Goal: Information Seeking & Learning: Learn about a topic

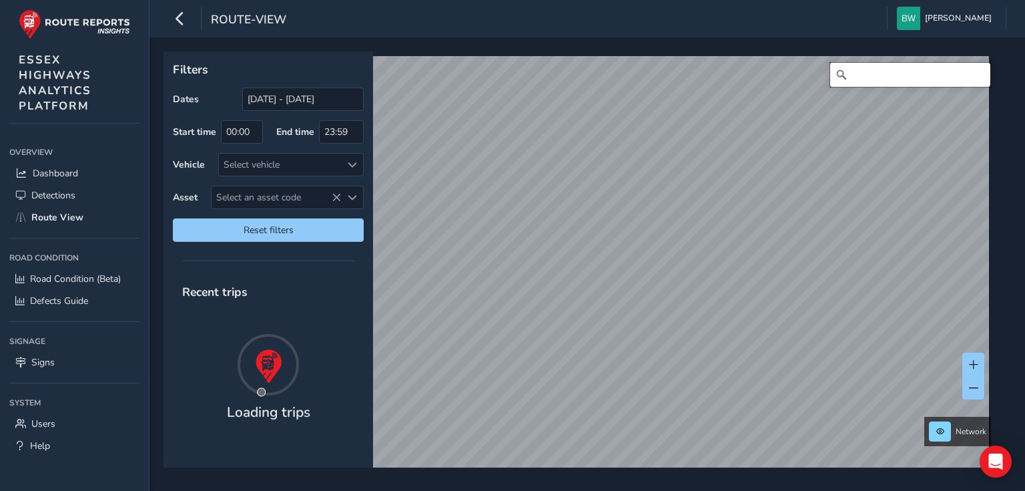
click at [892, 72] on input "Search" at bounding box center [910, 75] width 160 height 24
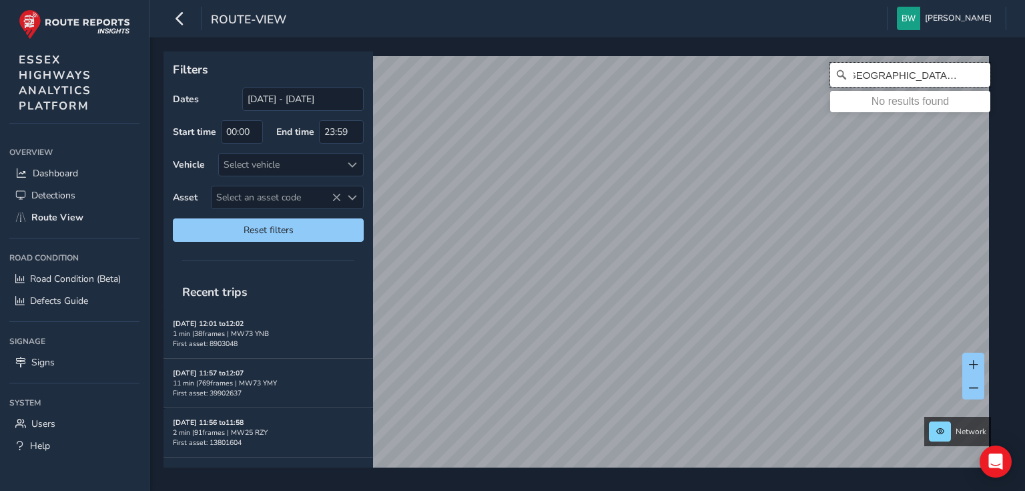
scroll to position [0, 19]
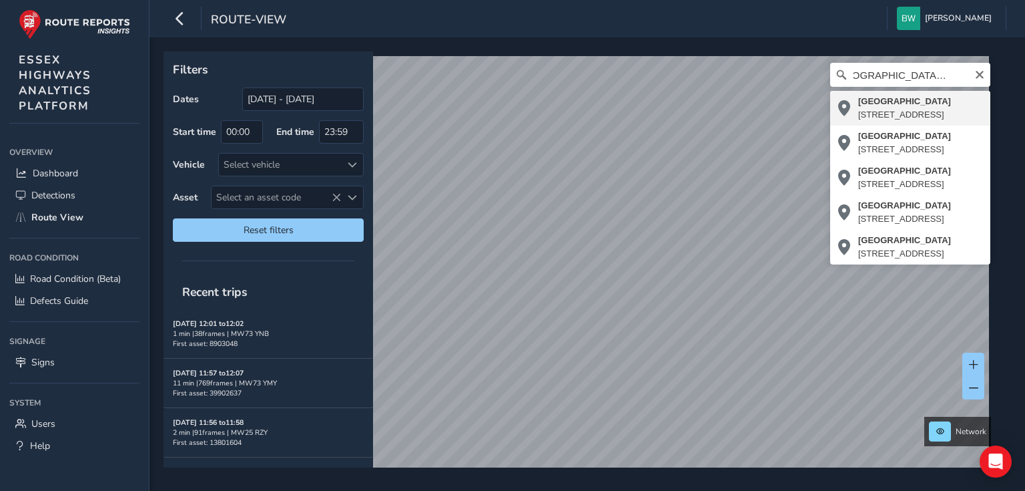
type input "[STREET_ADDRESS]"
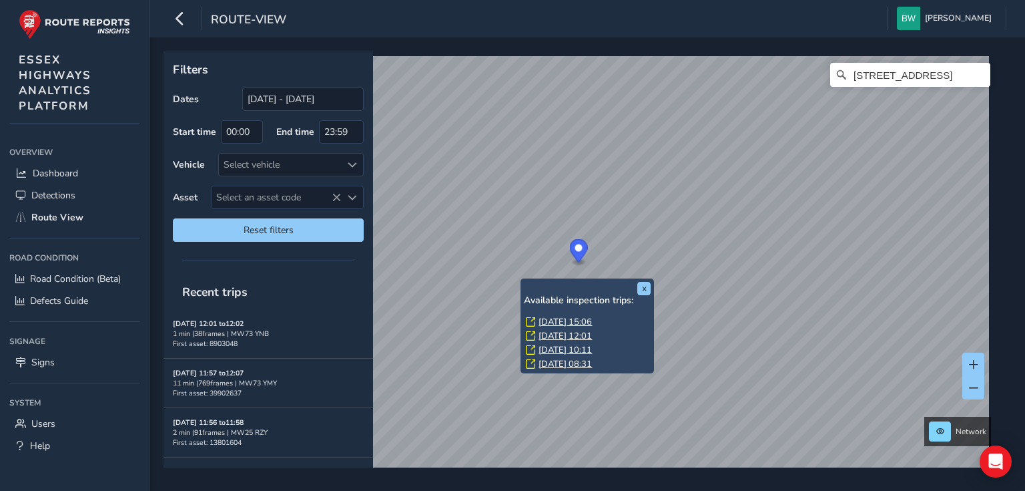
click at [558, 320] on link "[DATE] 15:06" at bounding box center [565, 322] width 53 height 12
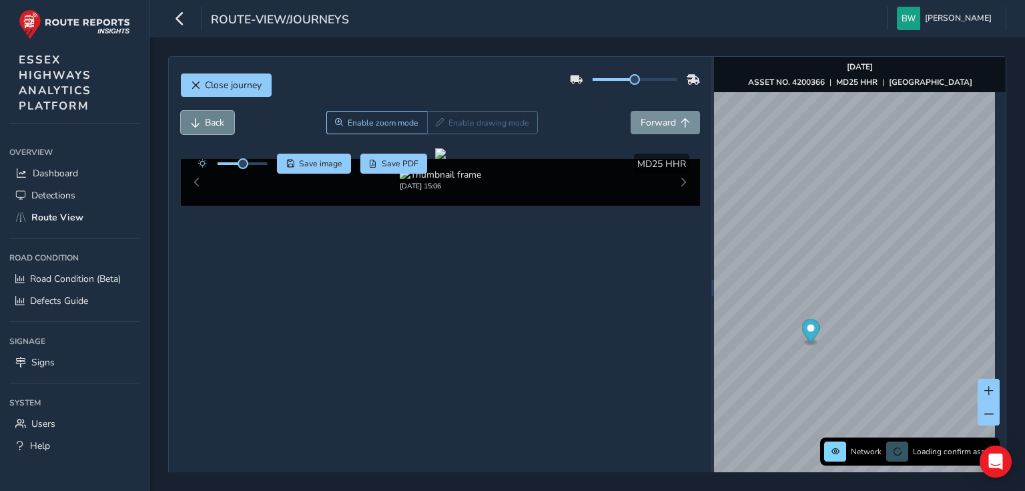
click at [208, 113] on button "Back" at bounding box center [207, 122] width 53 height 23
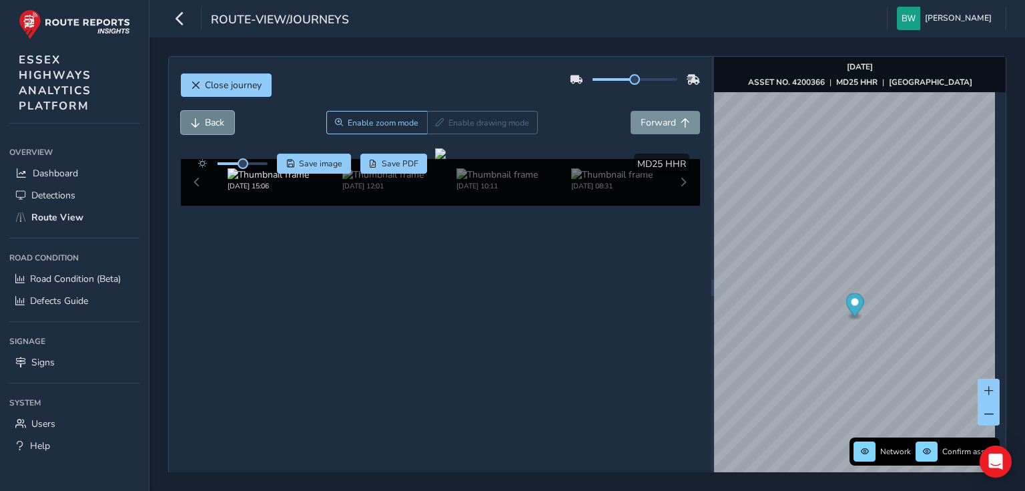
click at [209, 113] on button "Back" at bounding box center [207, 122] width 53 height 23
click at [670, 118] on span "Forward" at bounding box center [658, 122] width 35 height 13
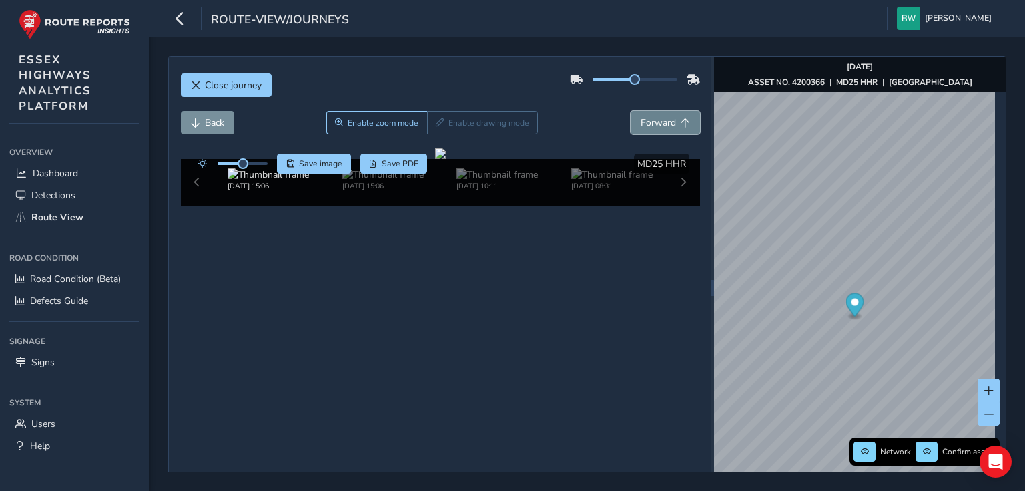
click at [670, 118] on span "Forward" at bounding box center [658, 122] width 35 height 13
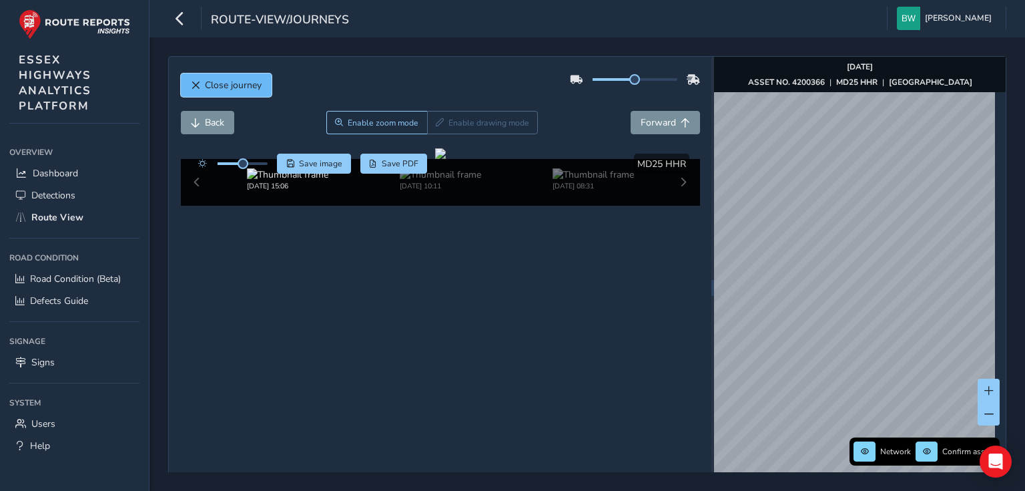
click at [218, 78] on button "Close journey" at bounding box center [226, 84] width 91 height 23
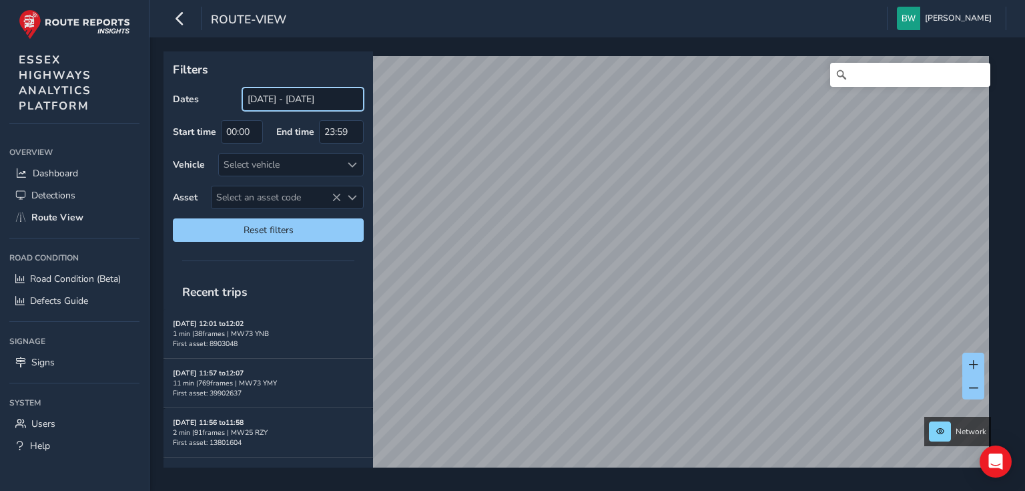
click at [248, 95] on input "[DATE] - [DATE]" at bounding box center [302, 98] width 121 height 23
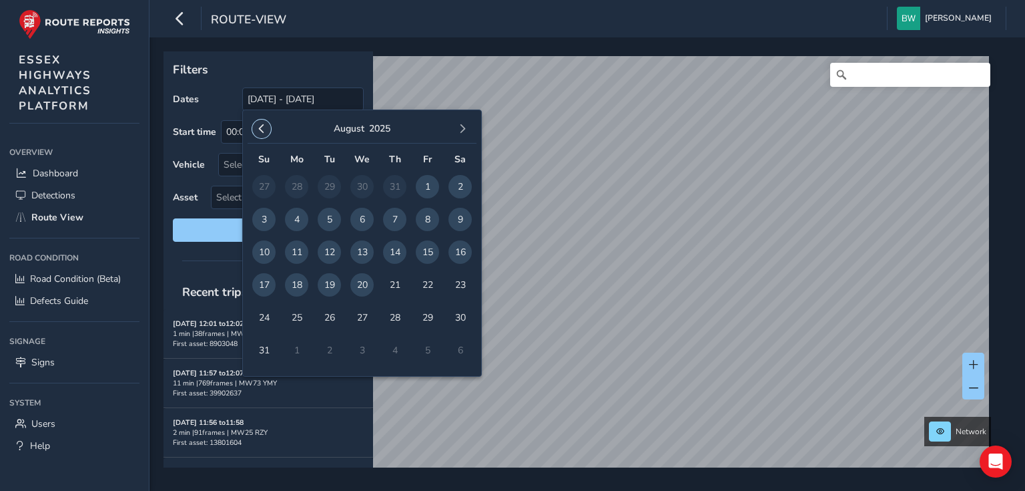
click at [262, 127] on span "button" at bounding box center [261, 128] width 9 height 9
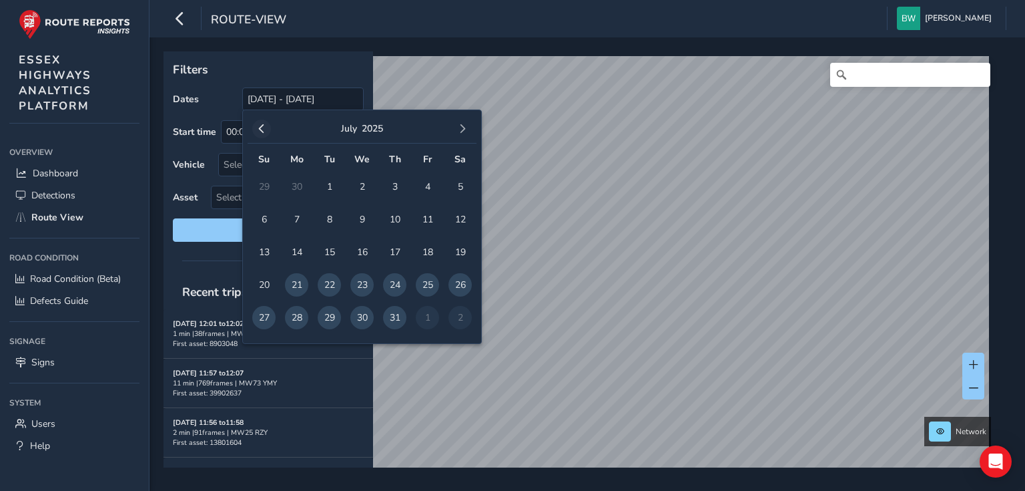
click at [258, 126] on span "button" at bounding box center [261, 128] width 9 height 9
click at [262, 186] on span "1" at bounding box center [263, 186] width 23 height 23
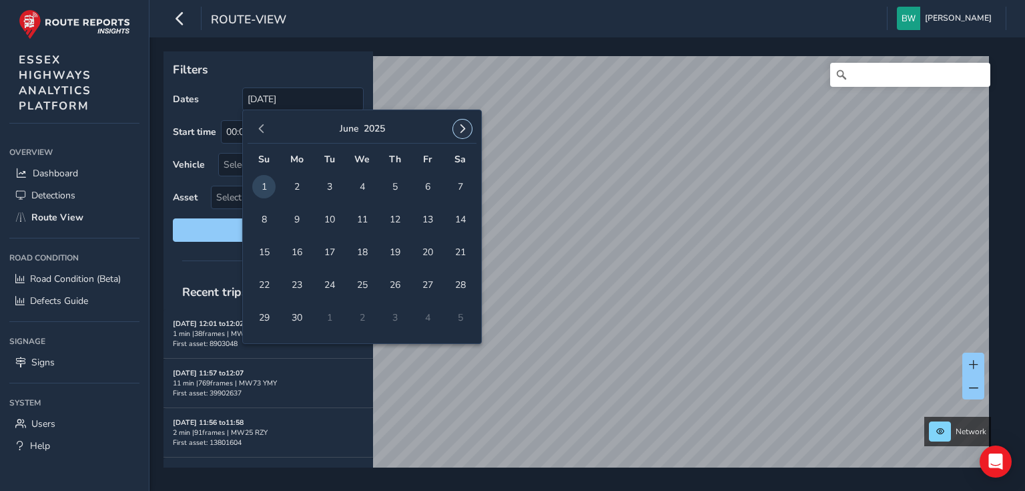
click at [461, 130] on span "button" at bounding box center [462, 128] width 9 height 9
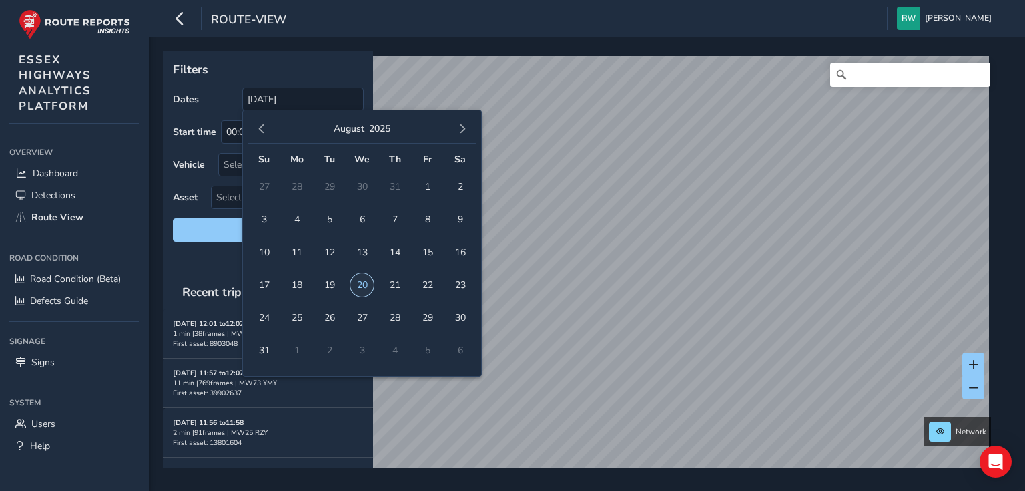
click at [364, 281] on span "20" at bounding box center [361, 284] width 23 height 23
type input "[DATE] - [DATE]"
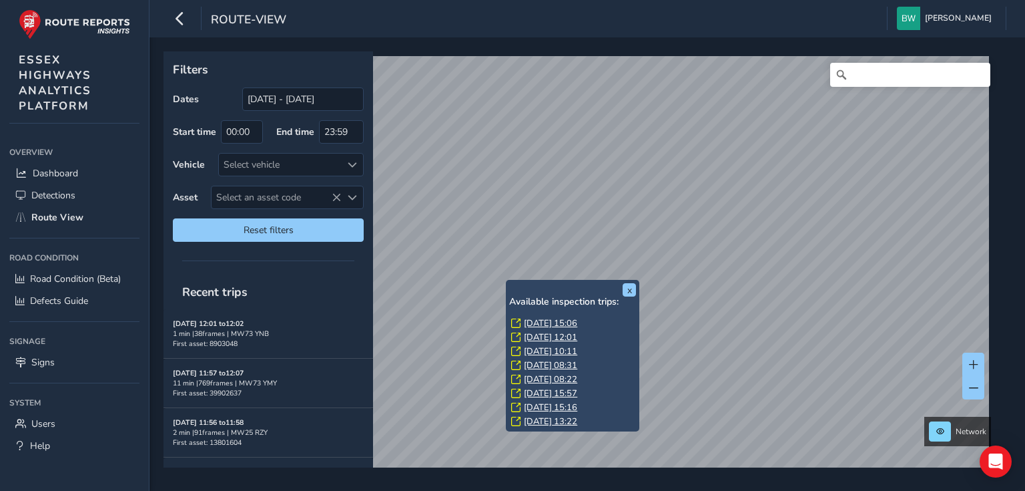
click at [549, 320] on link "[DATE] 15:06" at bounding box center [550, 323] width 53 height 12
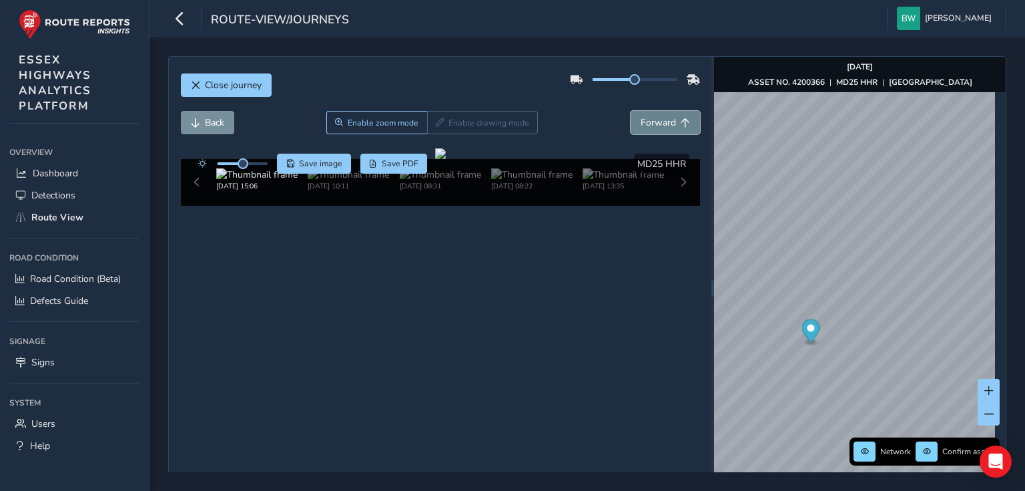
click at [663, 123] on span "Forward" at bounding box center [658, 122] width 35 height 13
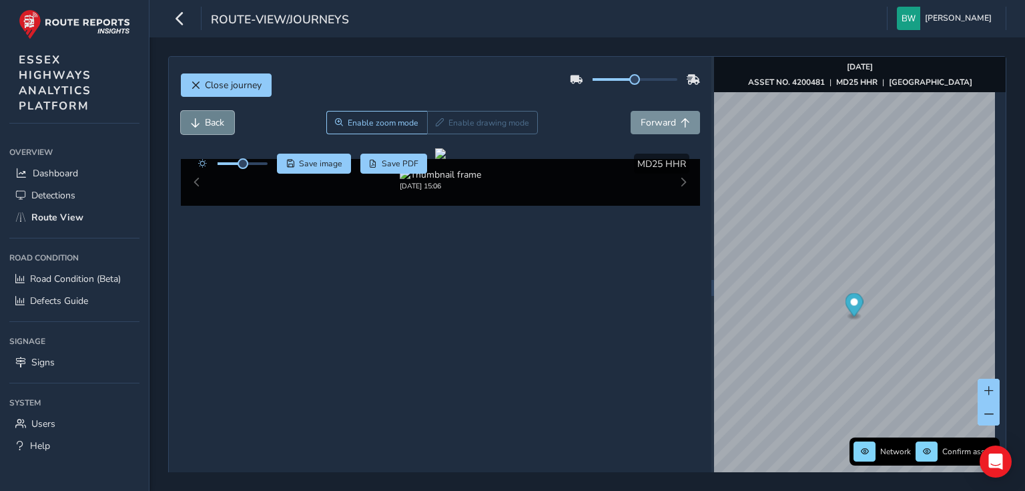
click at [210, 119] on span "Back" at bounding box center [214, 122] width 19 height 13
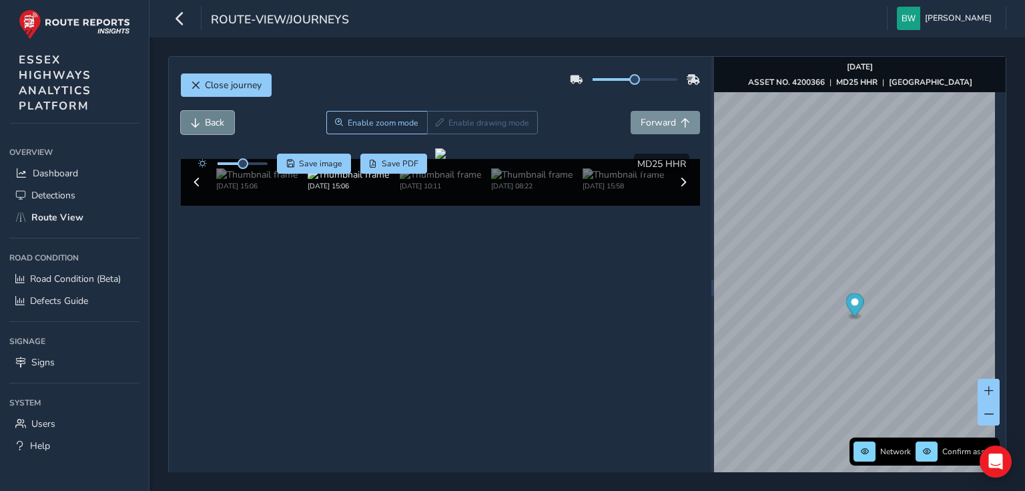
click at [210, 119] on span "Back" at bounding box center [214, 122] width 19 height 13
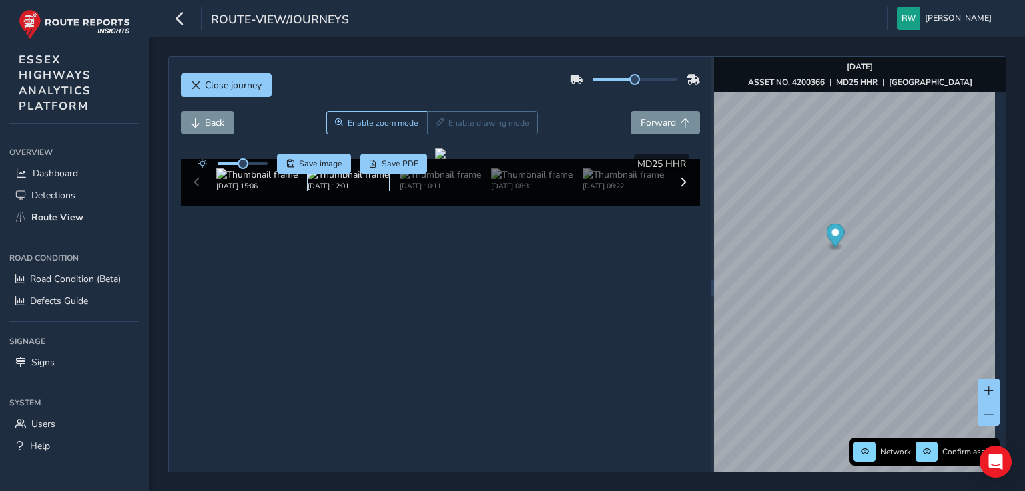
click at [344, 181] on img at bounding box center [348, 174] width 81 height 13
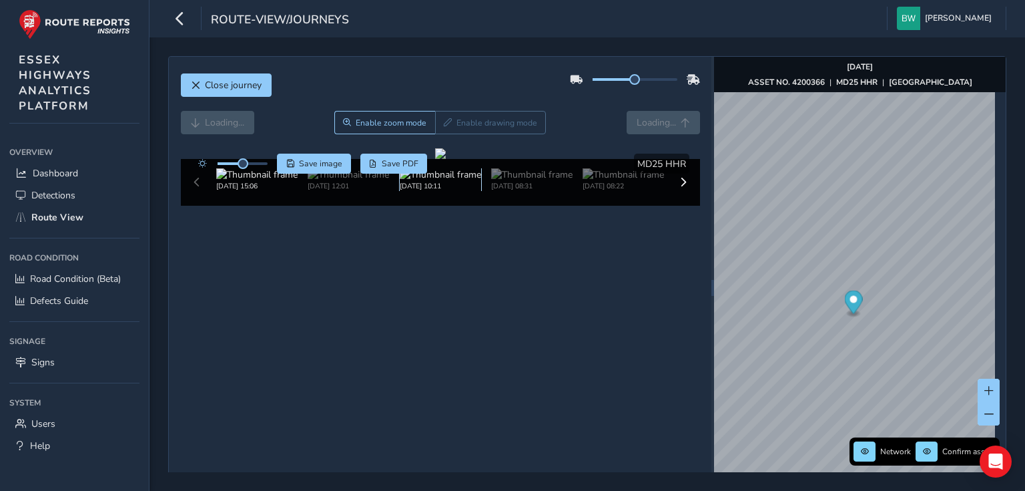
click at [443, 181] on img at bounding box center [440, 174] width 81 height 13
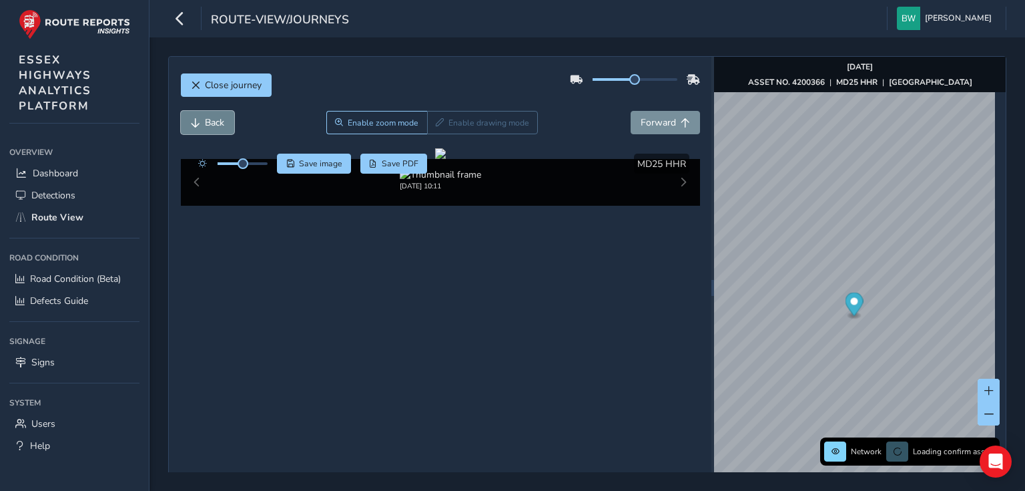
click at [208, 121] on span "Back" at bounding box center [214, 122] width 19 height 13
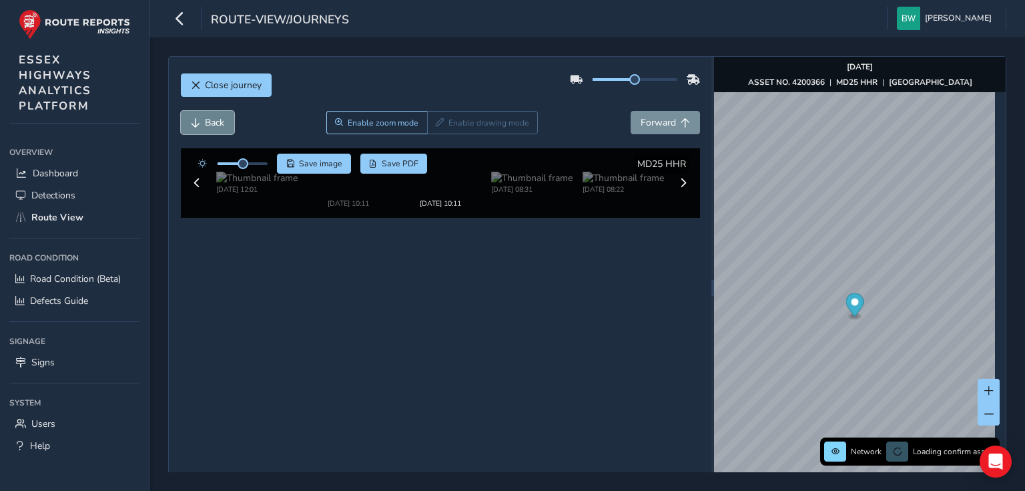
click at [208, 121] on span "Back" at bounding box center [214, 122] width 19 height 13
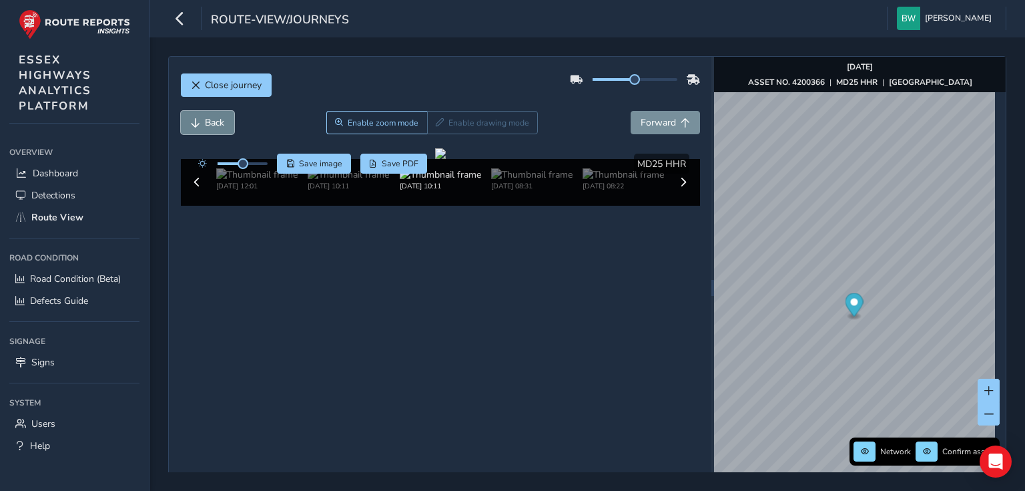
click at [208, 121] on span "Back" at bounding box center [214, 122] width 19 height 13
click at [673, 118] on button "Forward" at bounding box center [665, 122] width 69 height 23
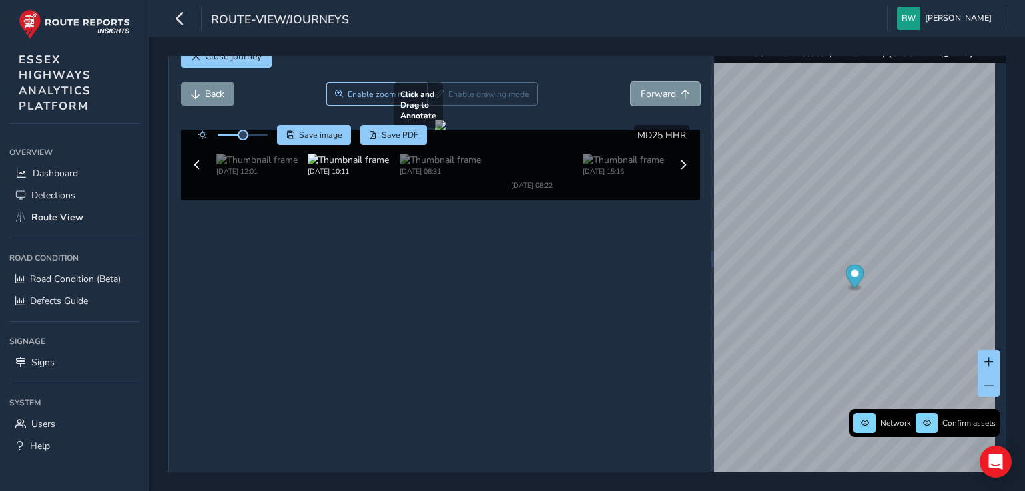
scroll to position [47, 0]
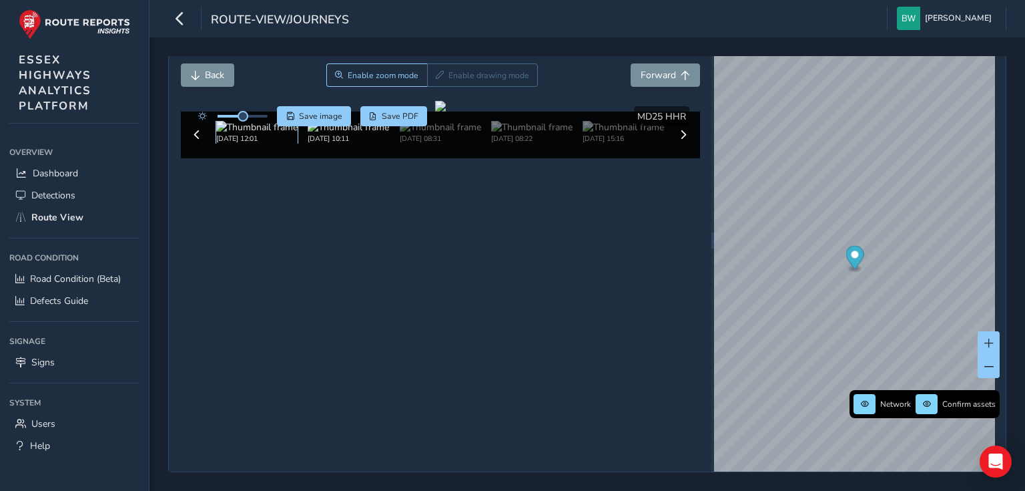
click at [260, 133] on img at bounding box center [256, 127] width 81 height 13
click at [196, 158] on div "[DATE] 12:01 [DATE] 10:11 [DATE] 08:31 [DATE] 08:22 [DATE] 15:16 [DATE] 09:56 […" at bounding box center [440, 134] width 519 height 47
